Goal: Find specific page/section: Find specific page/section

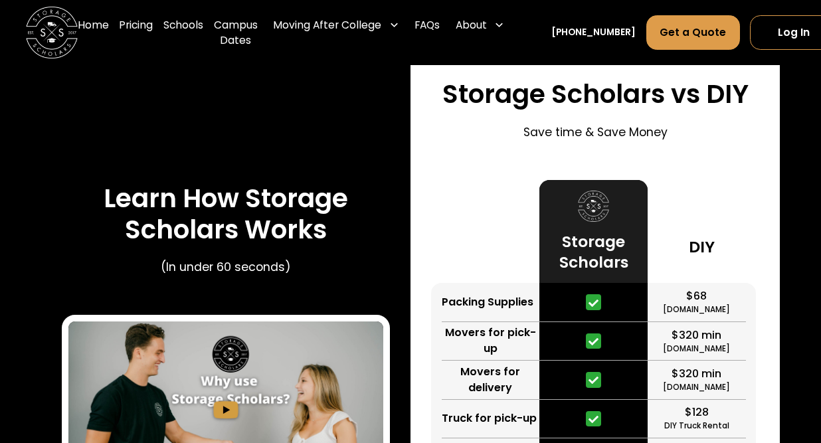
scroll to position [1728, 0]
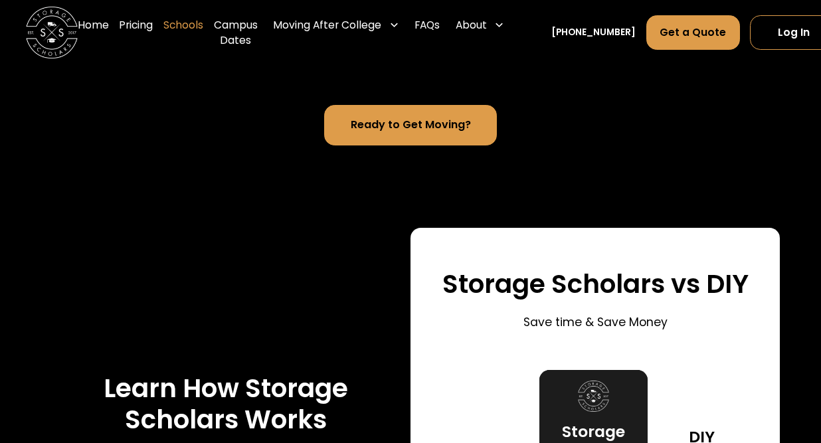
click at [178, 24] on link "Schools" at bounding box center [183, 33] width 40 height 52
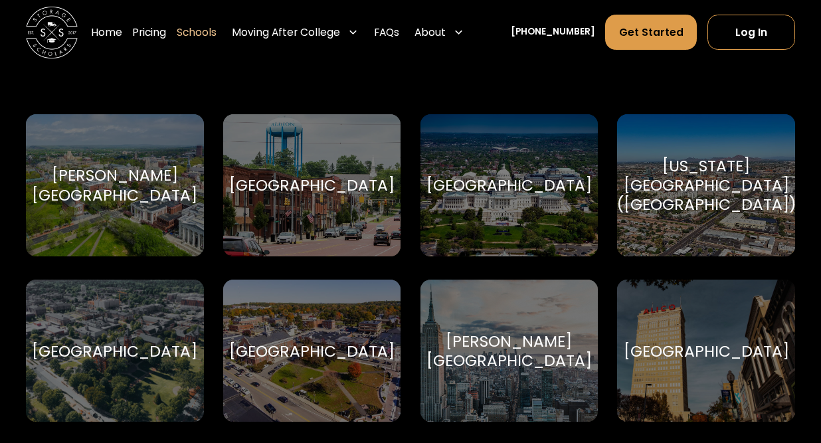
scroll to position [401, 0]
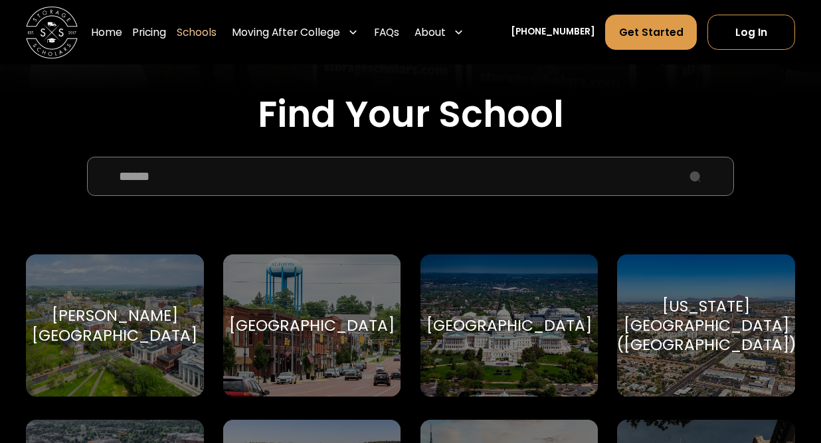
click at [282, 174] on input "School Select Form" at bounding box center [410, 176] width 647 height 39
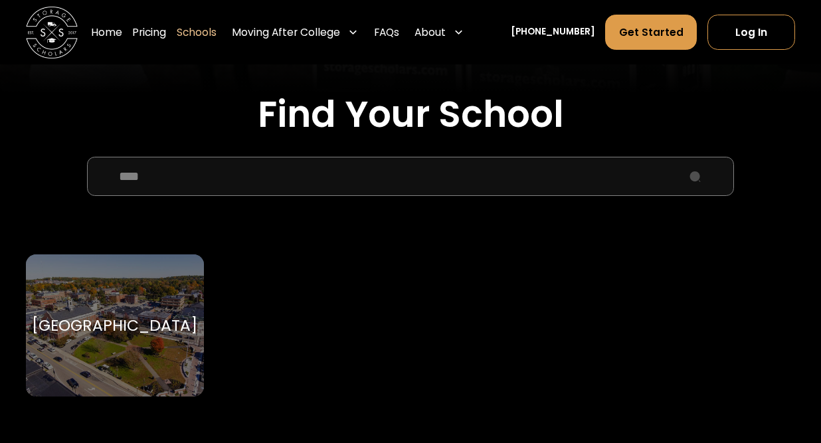
type input "****"
click at [170, 280] on div "Babson College Babson College" at bounding box center [115, 326] width 178 height 142
click at [165, 302] on div "Babson College Babson College" at bounding box center [115, 326] width 178 height 142
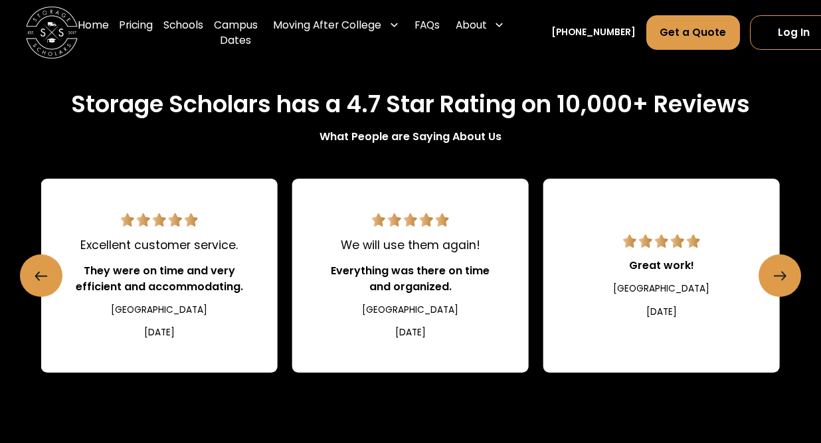
scroll to position [1507, 0]
